Goal: Navigation & Orientation: Find specific page/section

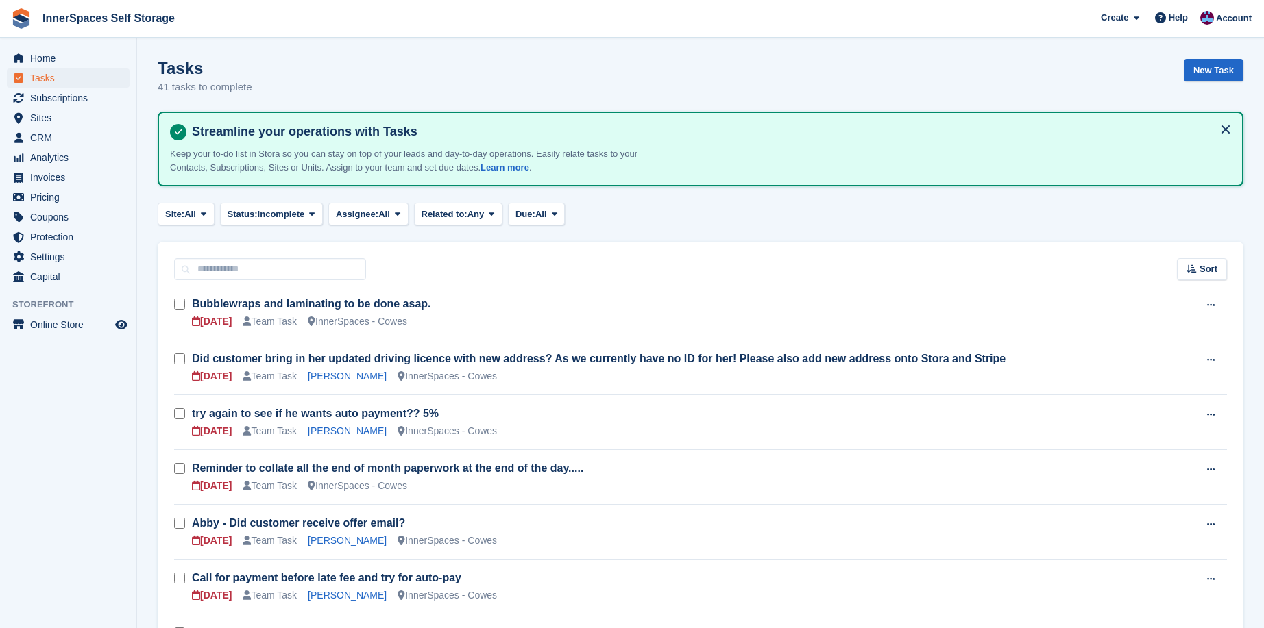
scroll to position [54, 0]
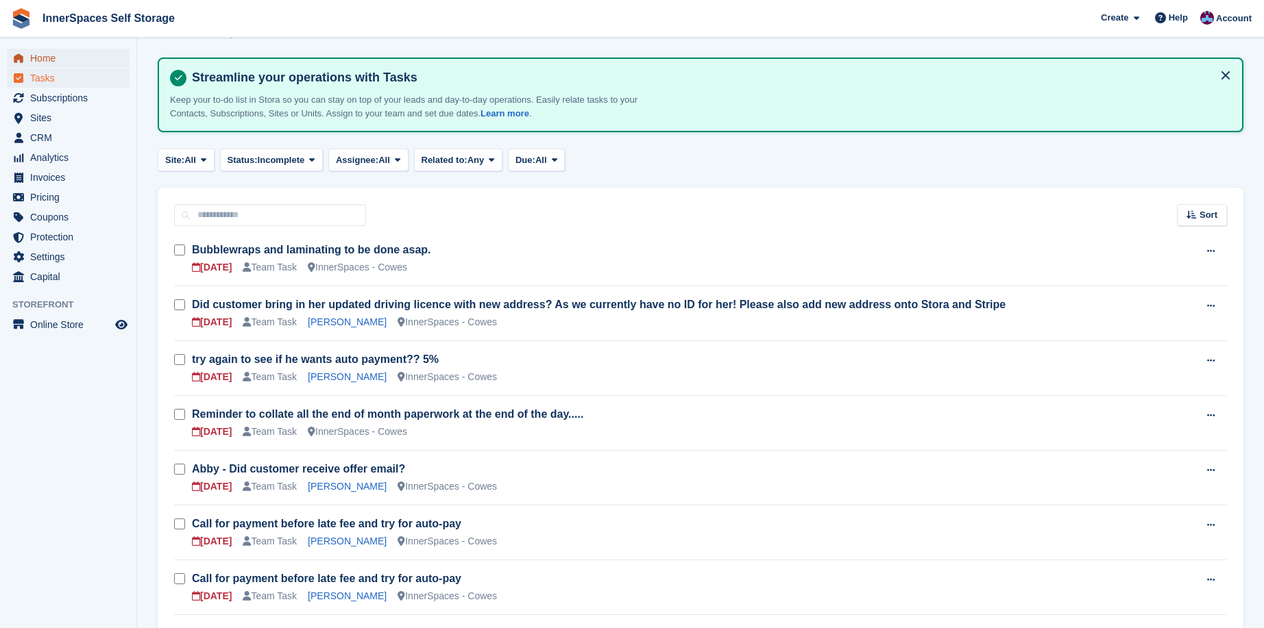
click at [47, 56] on span "Home" at bounding box center [71, 58] width 82 height 19
